Goal: Check status: Check status

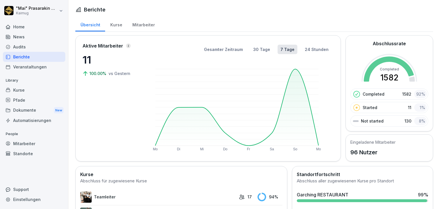
scroll to position [143, 0]
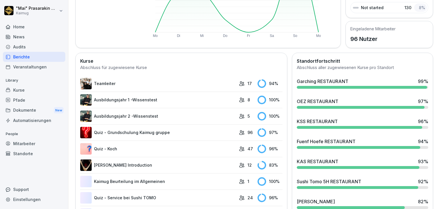
scroll to position [115, 0]
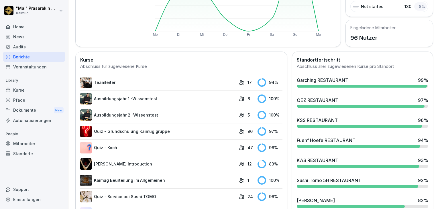
click at [377, 162] on div "KAS RESTAURANT 93 %" at bounding box center [363, 160] width 132 height 7
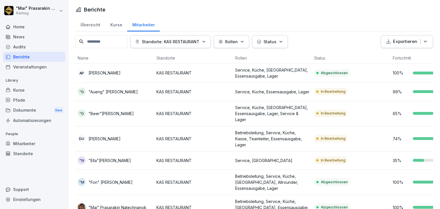
click at [87, 24] on div "Übersicht" at bounding box center [90, 24] width 30 height 15
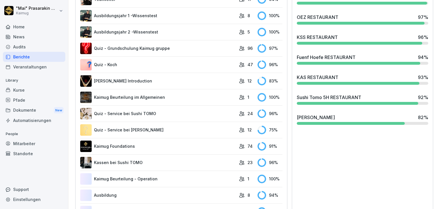
scroll to position [201, 0]
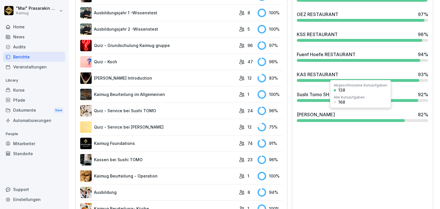
click at [354, 113] on div "Shang Miang 82 %" at bounding box center [363, 114] width 132 height 7
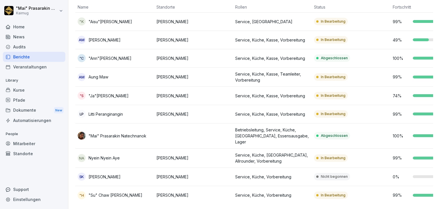
scroll to position [24, 0]
